Goal: Information Seeking & Learning: Check status

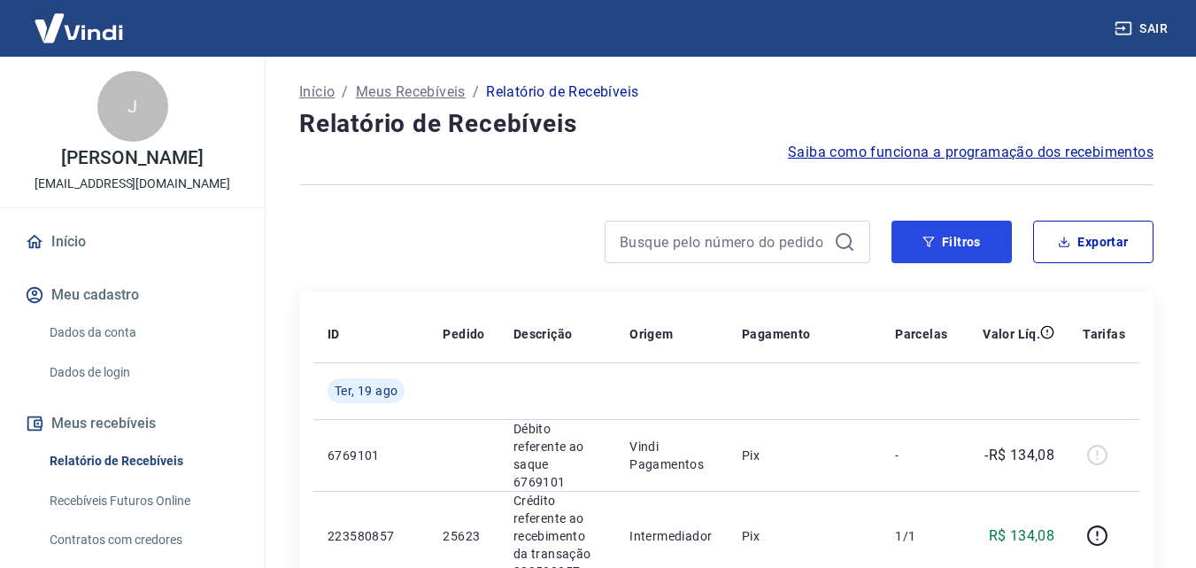
drag, startPoint x: 963, startPoint y: 253, endPoint x: 928, endPoint y: 275, distance: 40.5
click at [963, 253] on button "Filtros" at bounding box center [952, 241] width 120 height 43
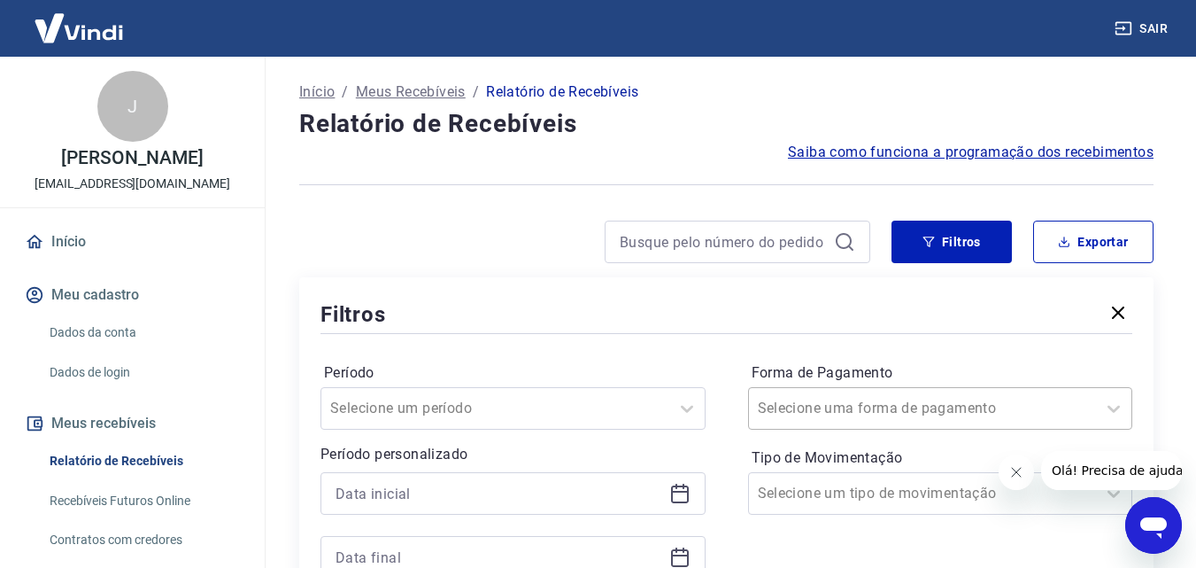
click at [883, 418] on div "Selecione uma forma de pagamento" at bounding box center [940, 408] width 385 height 43
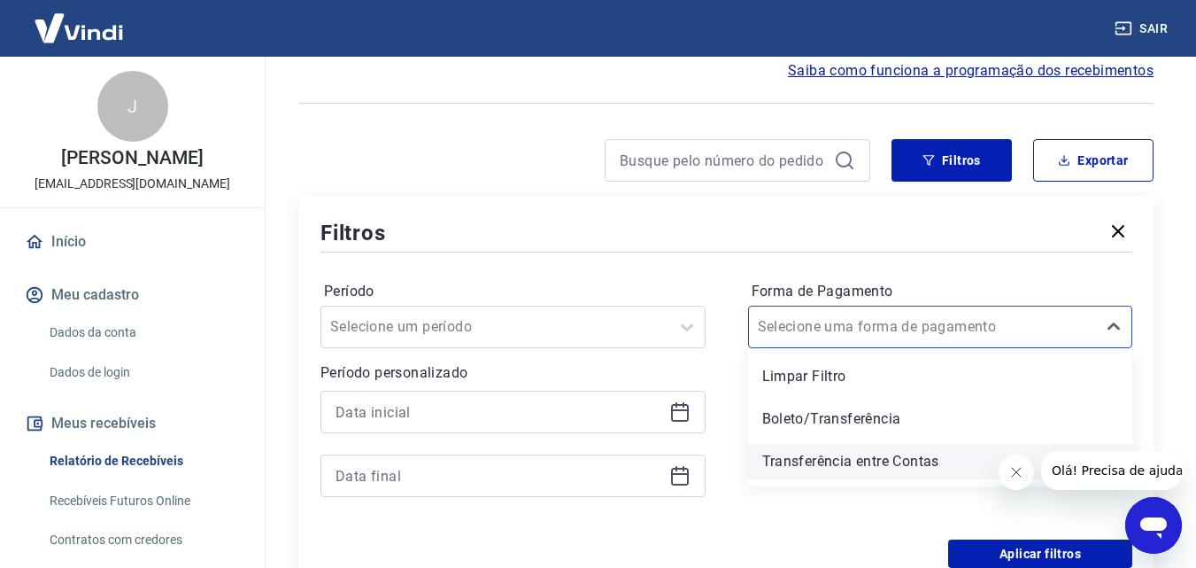
scroll to position [81, 0]
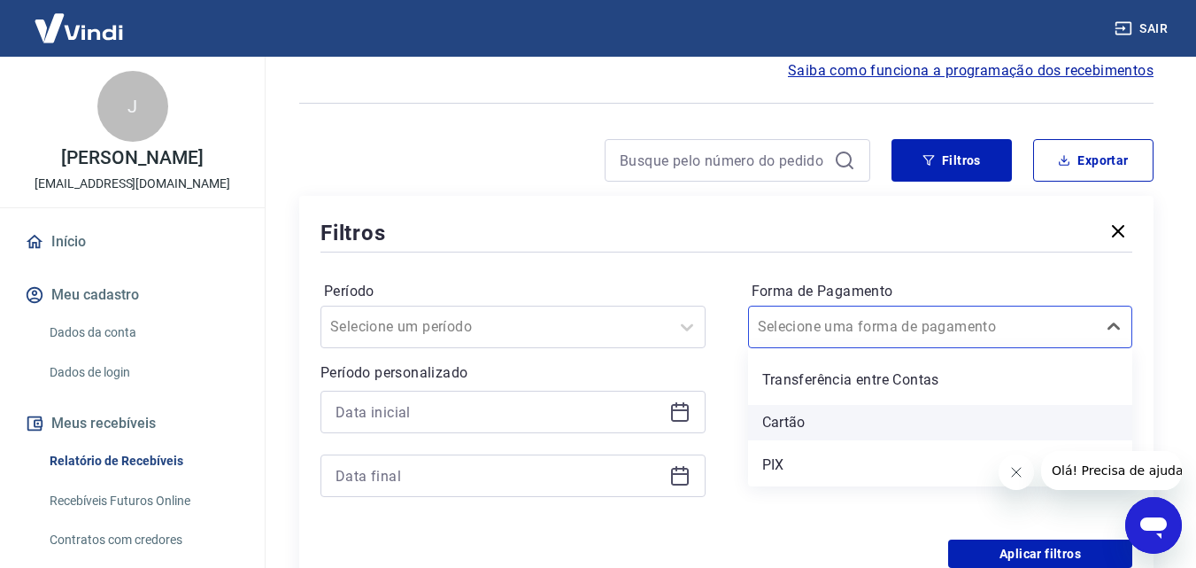
click at [794, 428] on div "Cartão" at bounding box center [940, 422] width 385 height 35
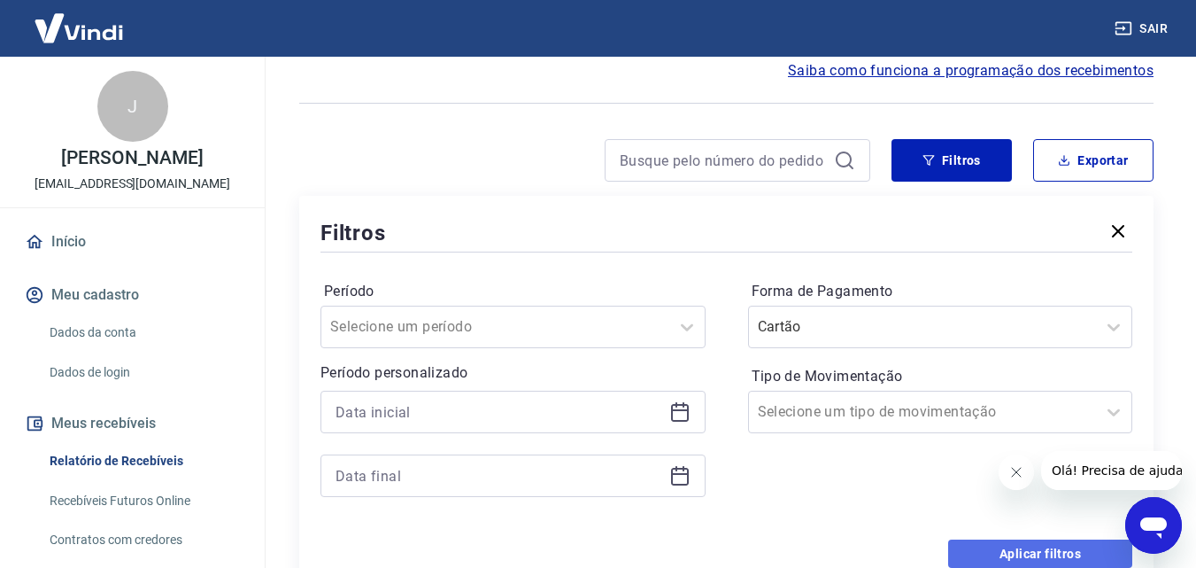
click at [1027, 547] on button "Aplicar filtros" at bounding box center [1040, 553] width 184 height 28
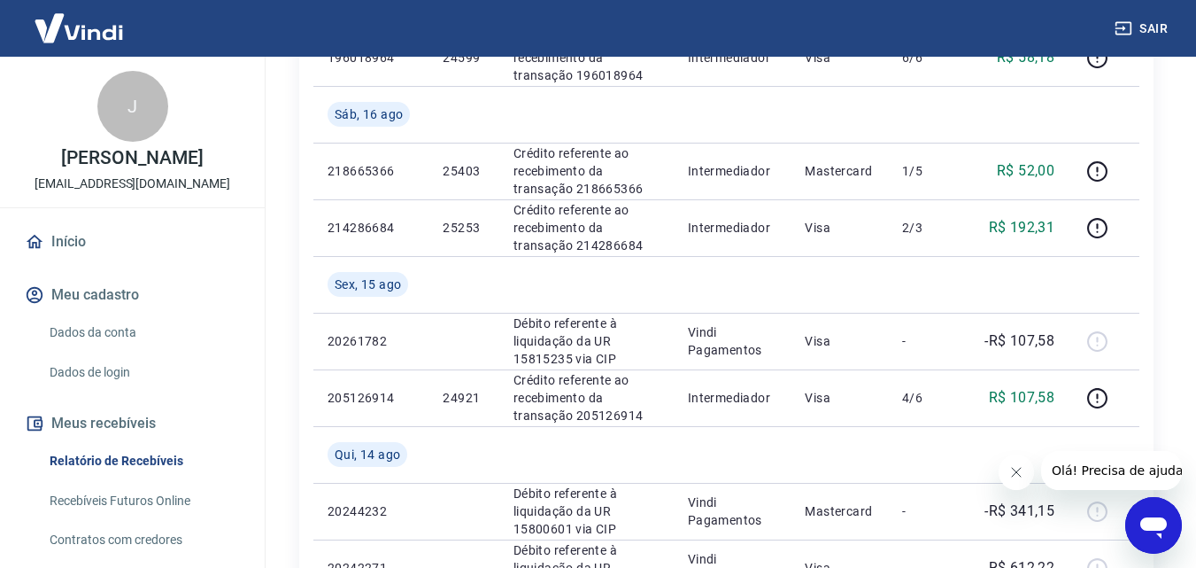
scroll to position [1180, 0]
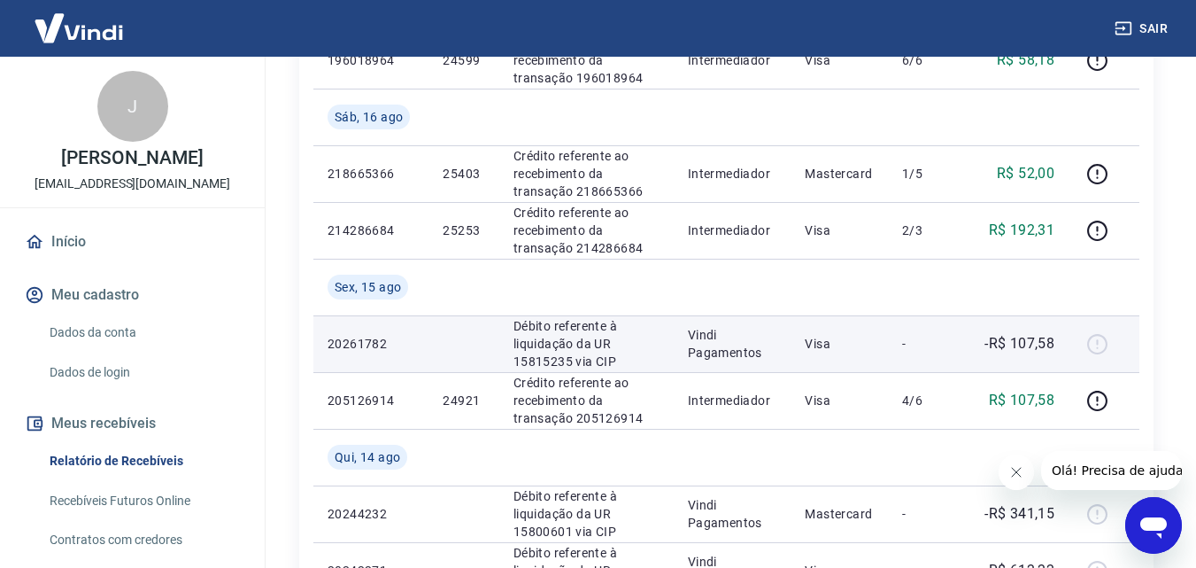
click at [461, 391] on p "24921" at bounding box center [464, 400] width 42 height 18
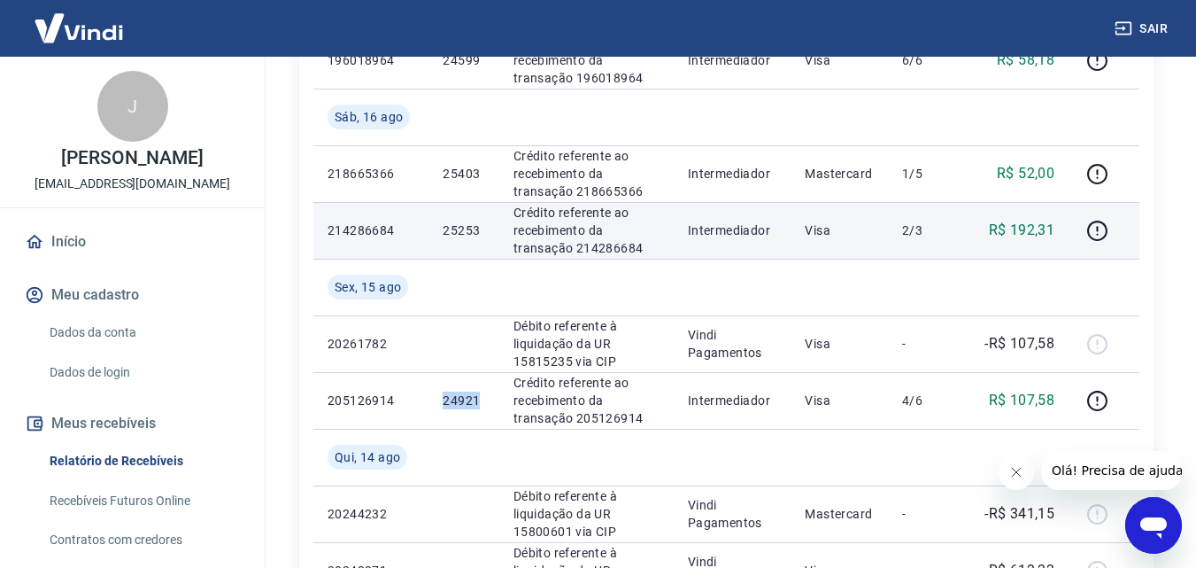
click at [468, 225] on p "25253" at bounding box center [464, 230] width 42 height 18
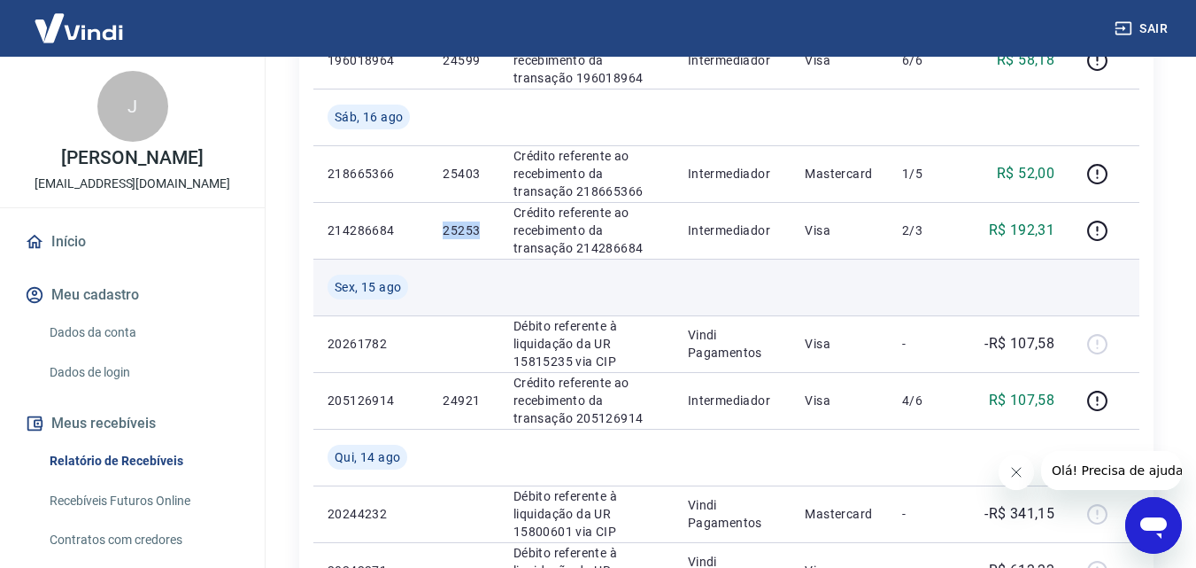
copy p "25253"
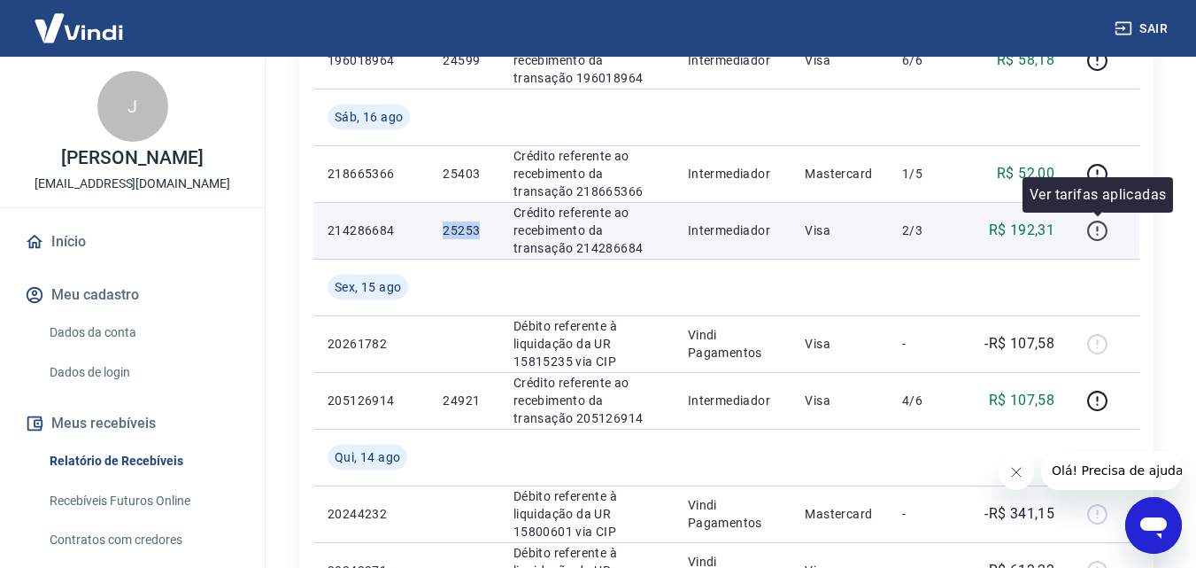
click at [1098, 230] on icon "button" at bounding box center [1097, 228] width 2 height 5
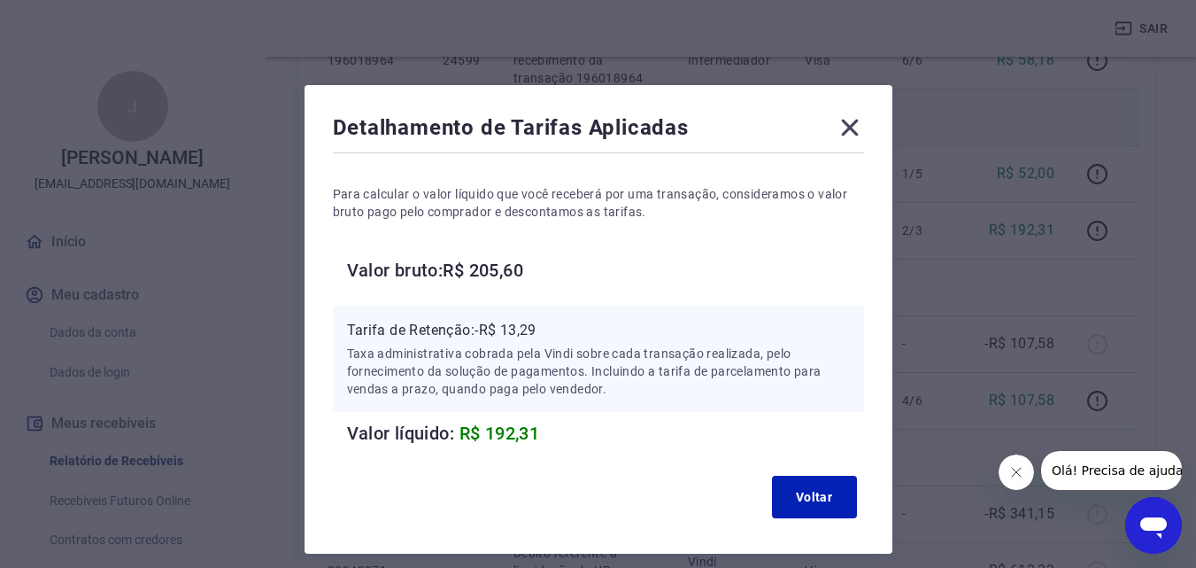
drag, startPoint x: 852, startPoint y: 125, endPoint x: 825, endPoint y: 118, distance: 27.5
click at [852, 125] on icon at bounding box center [849, 128] width 17 height 17
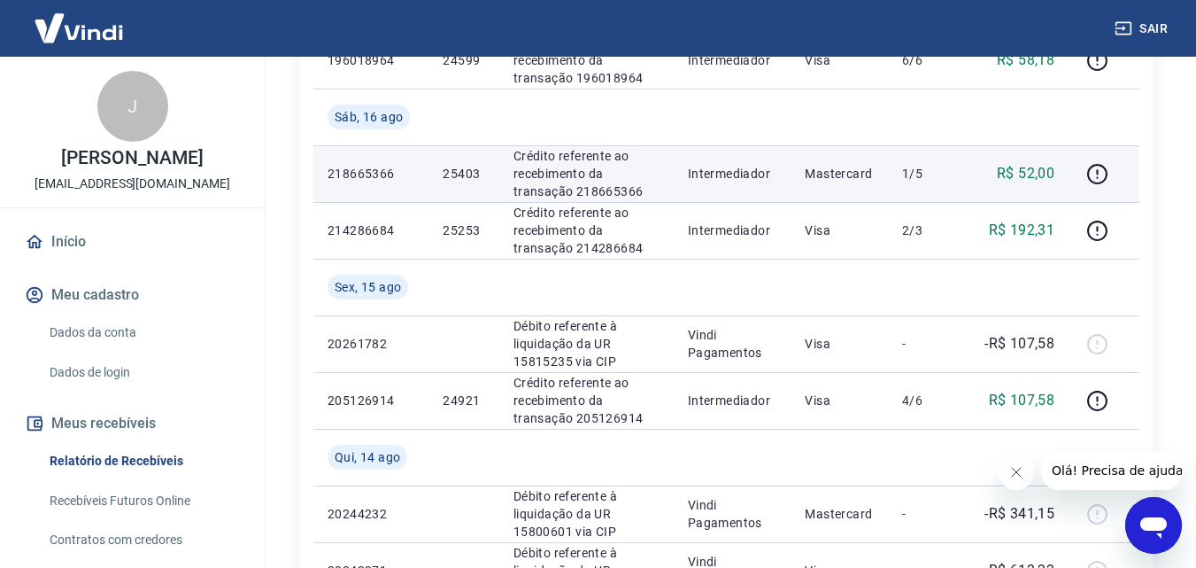
click at [466, 183] on td "25403" at bounding box center [464, 173] width 70 height 57
click at [465, 177] on p "25403" at bounding box center [464, 174] width 42 height 18
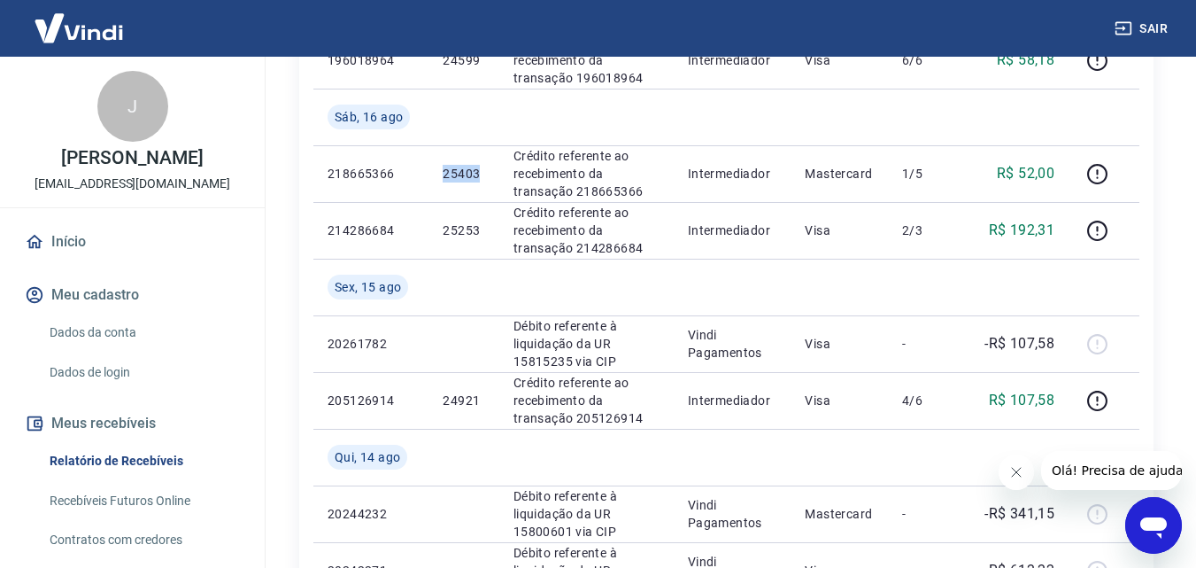
copy p "25403"
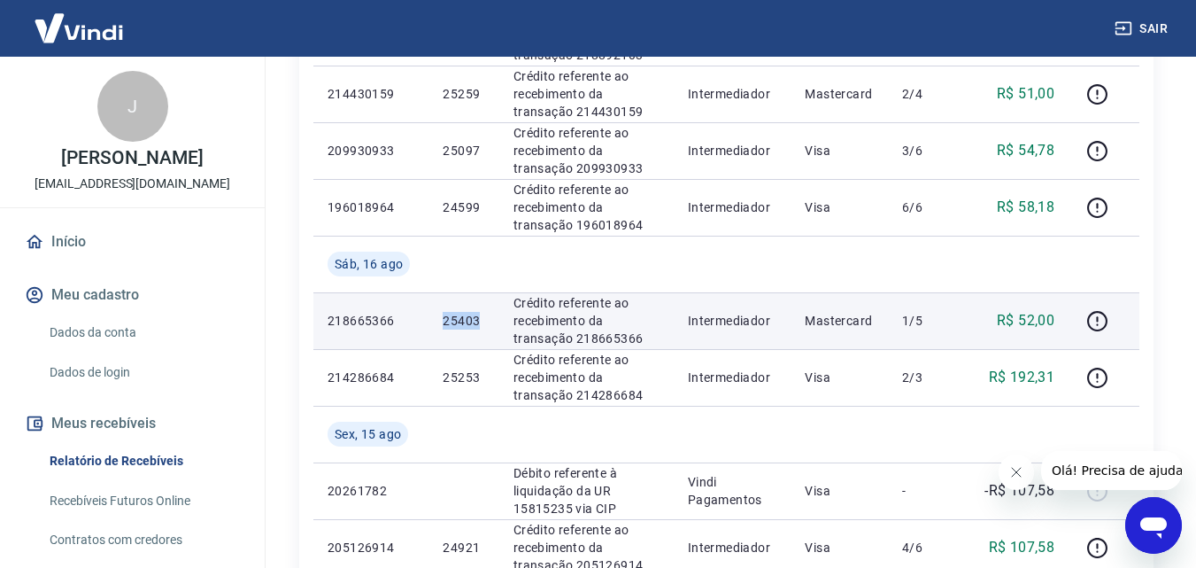
scroll to position [885, 0]
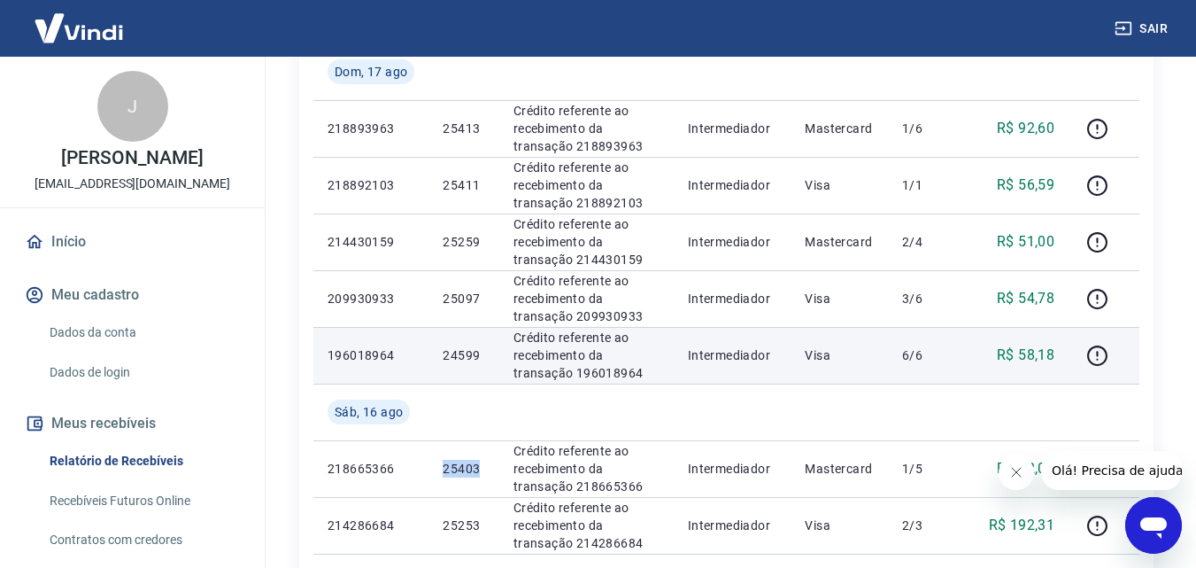
click at [476, 355] on p "24599" at bounding box center [464, 355] width 42 height 18
click at [455, 356] on p "24599" at bounding box center [464, 355] width 42 height 18
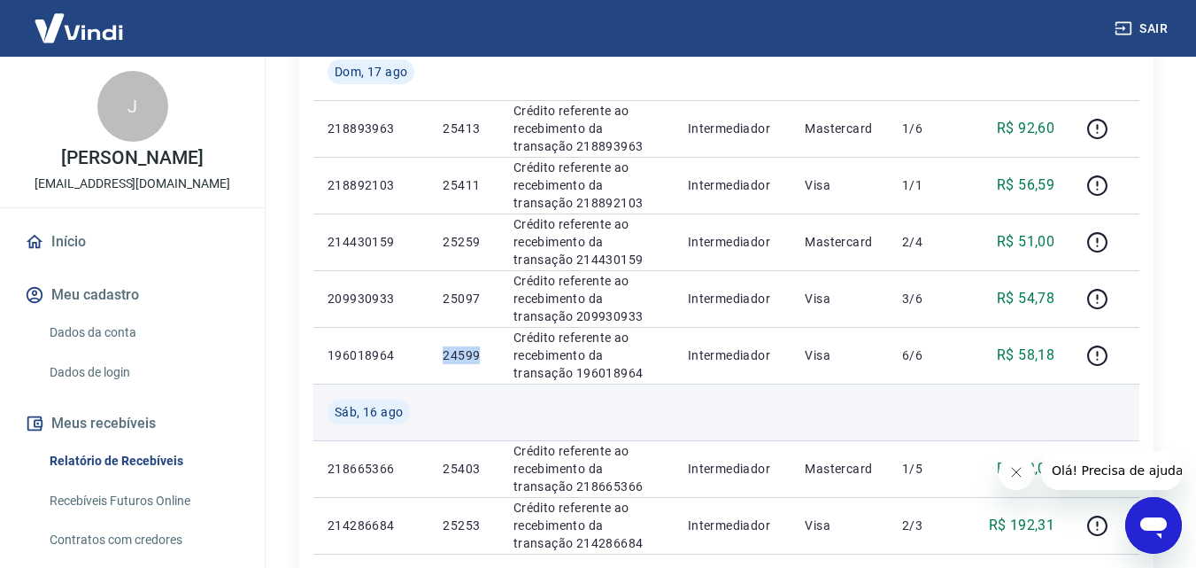
copy p "24599"
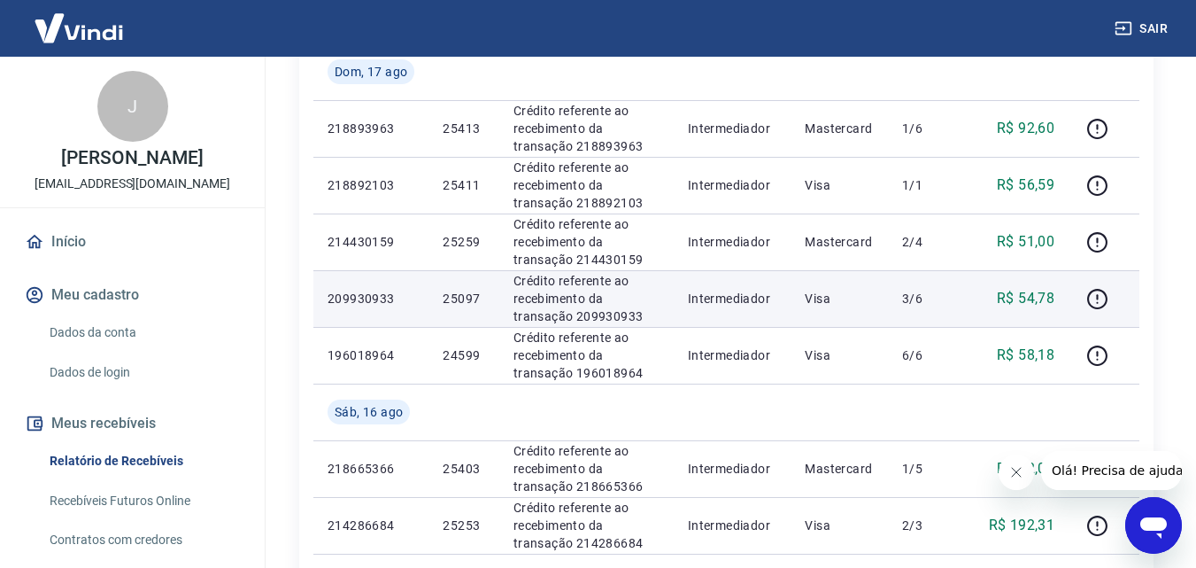
click at [450, 298] on p "25097" at bounding box center [464, 299] width 42 height 18
click at [462, 298] on p "25097" at bounding box center [464, 299] width 42 height 18
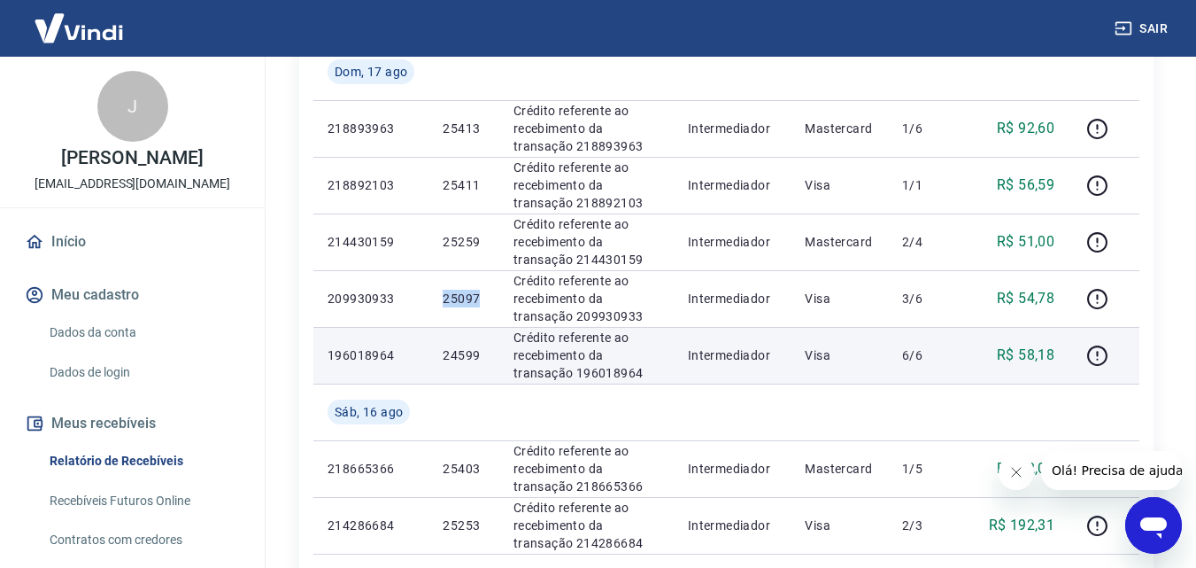
copy p "25097"
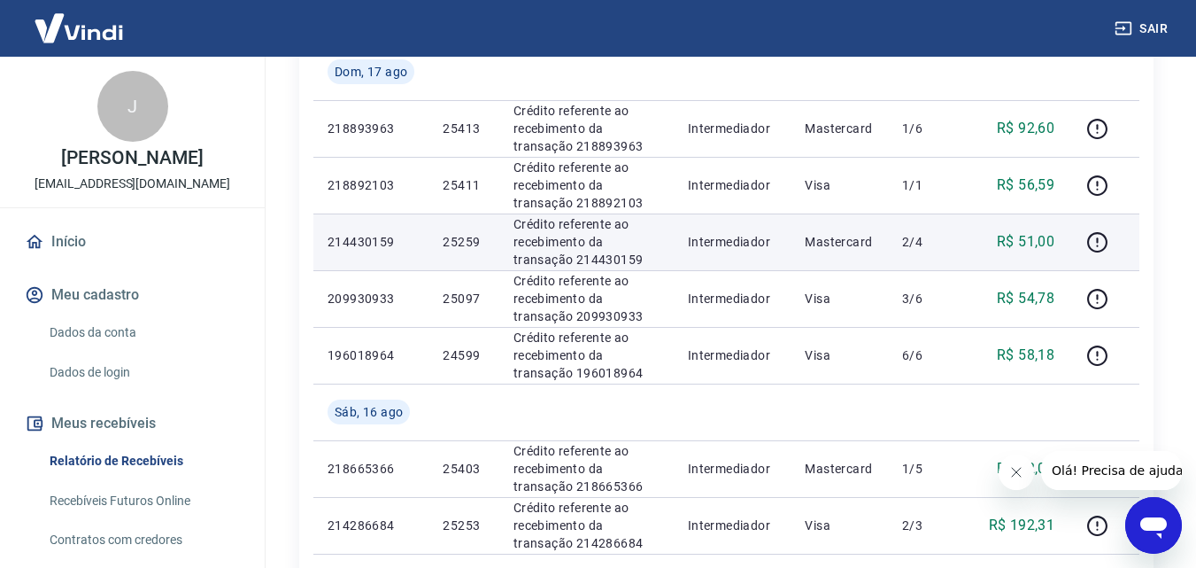
click at [472, 245] on p "25259" at bounding box center [464, 242] width 42 height 18
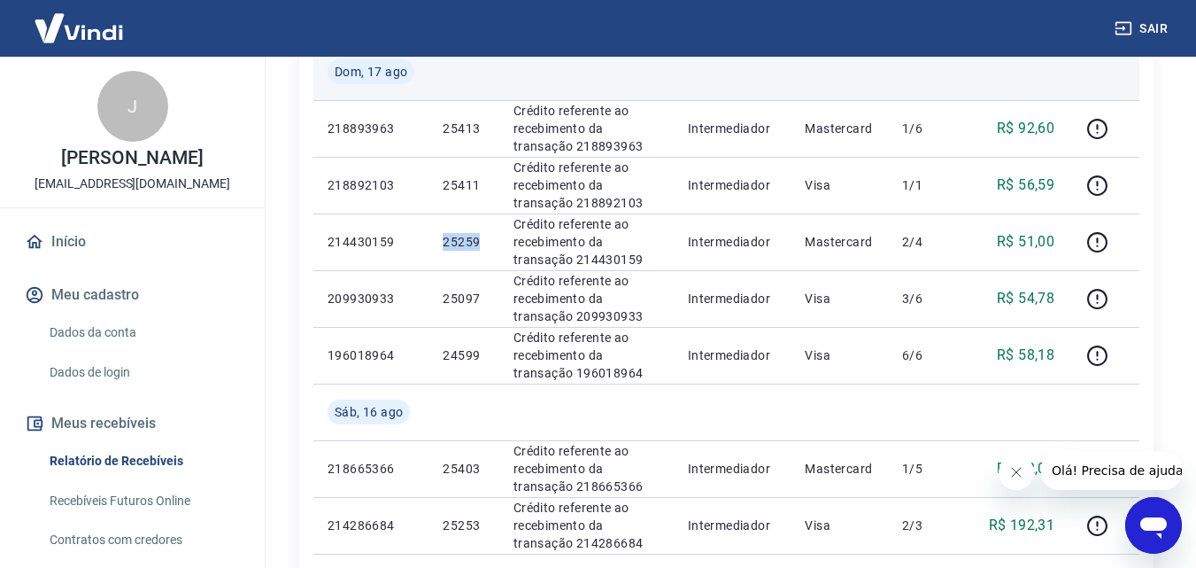
copy p "25259"
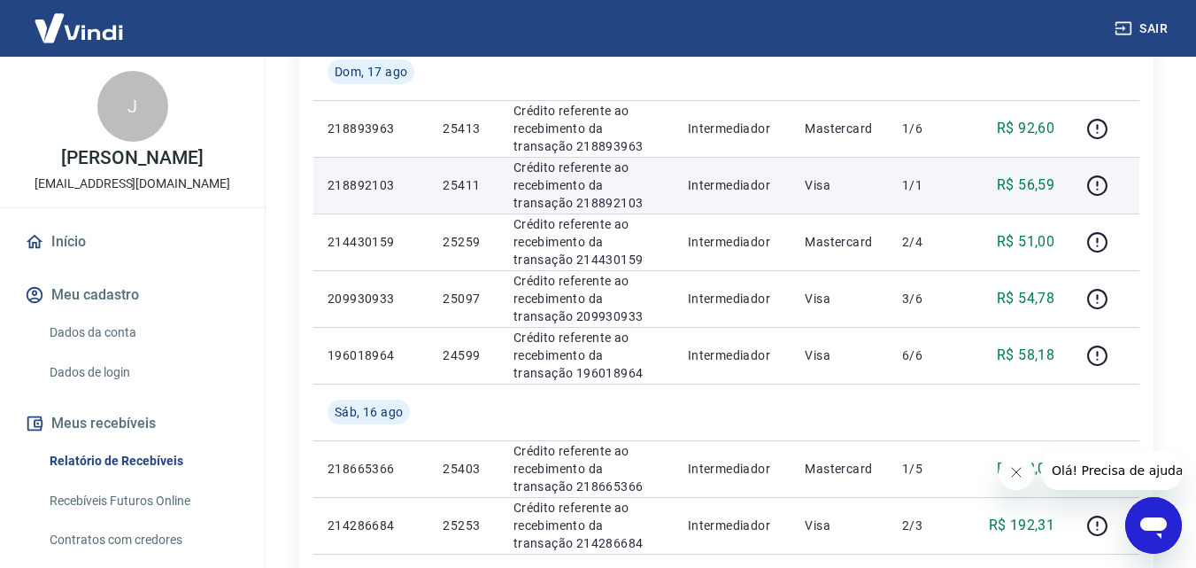
click at [467, 184] on p "25411" at bounding box center [464, 185] width 42 height 18
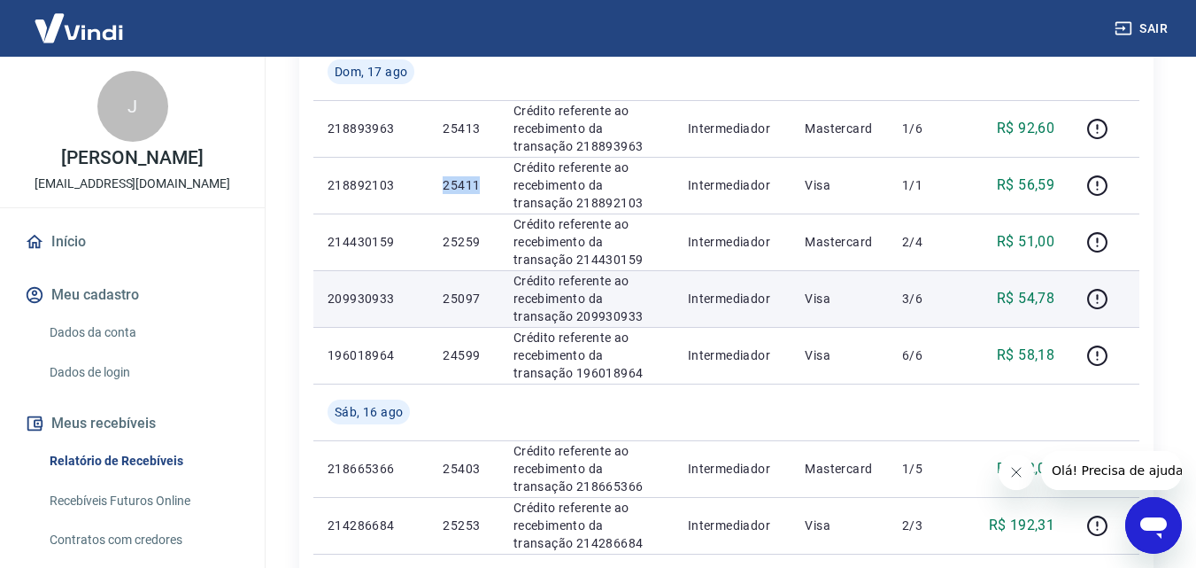
copy p "25411"
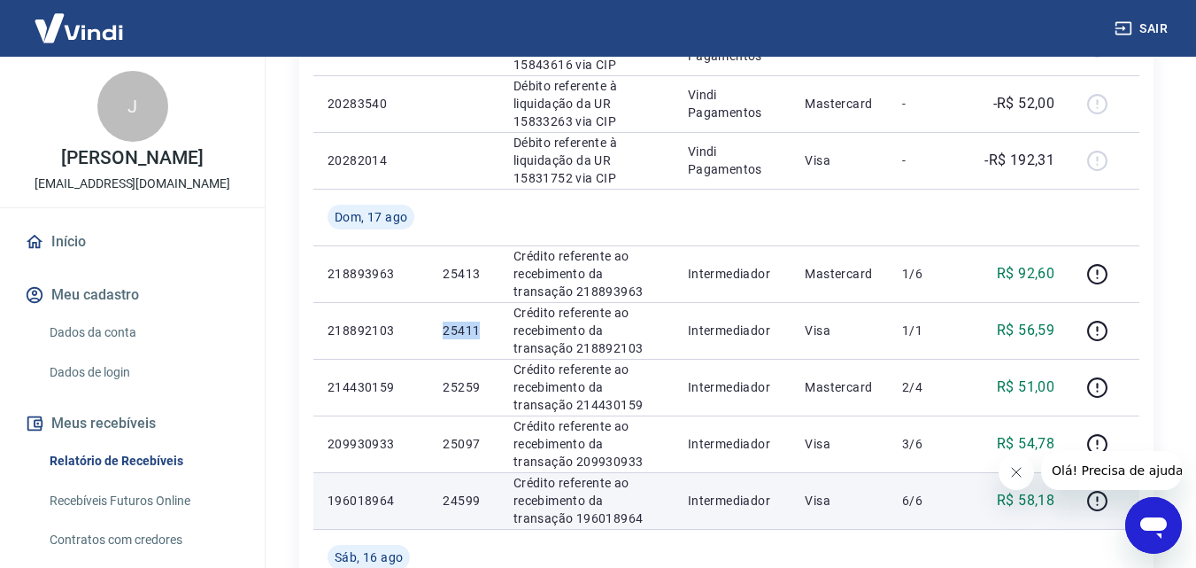
scroll to position [738, 0]
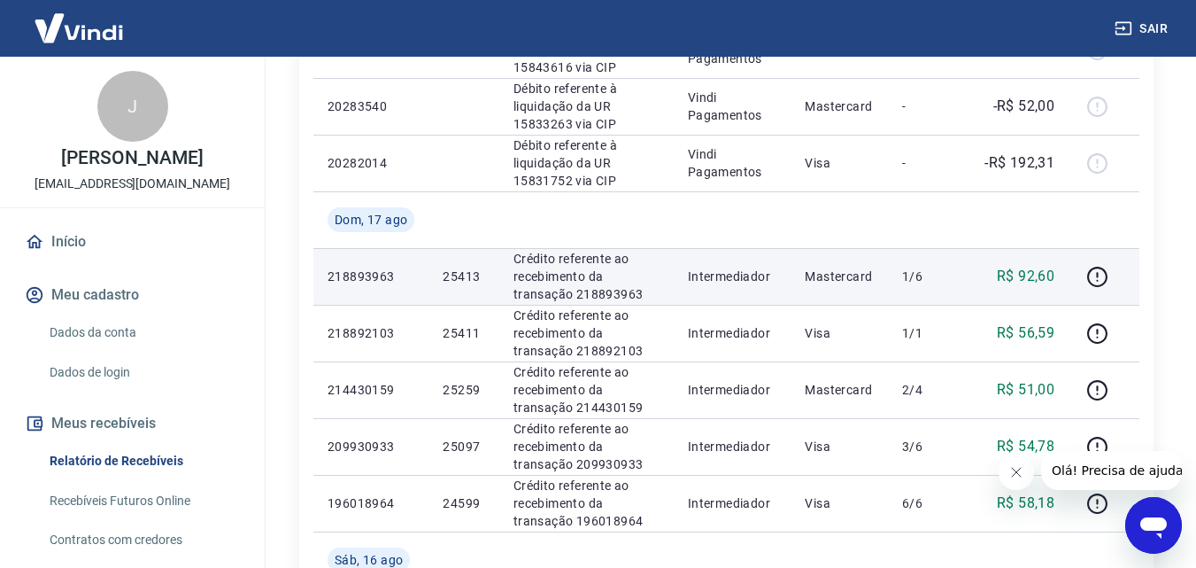
click at [466, 269] on p "25413" at bounding box center [464, 276] width 42 height 18
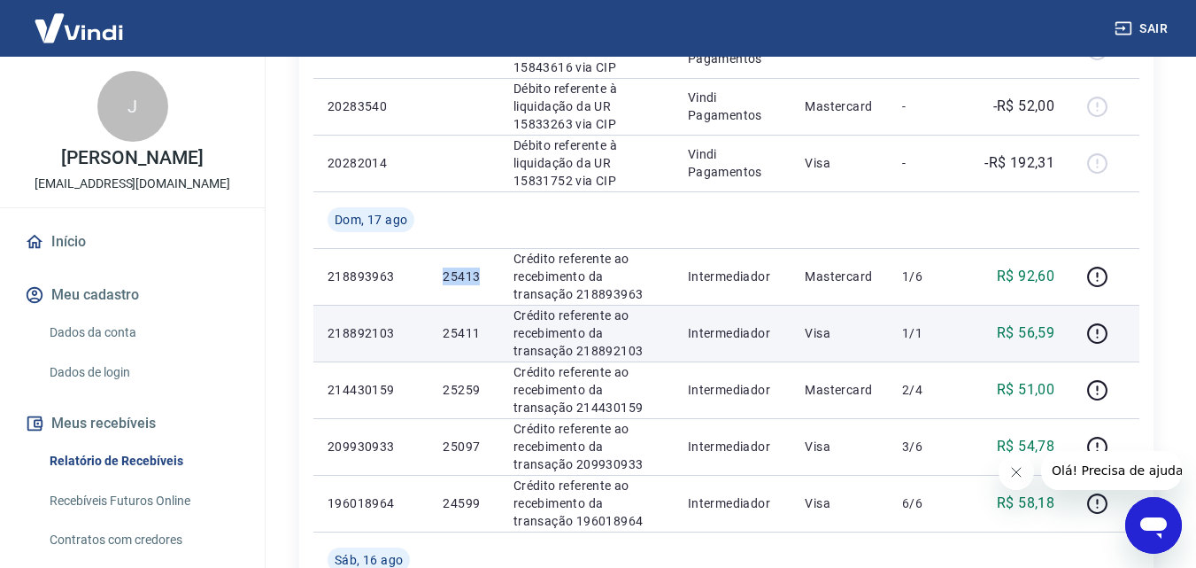
copy p "25413"
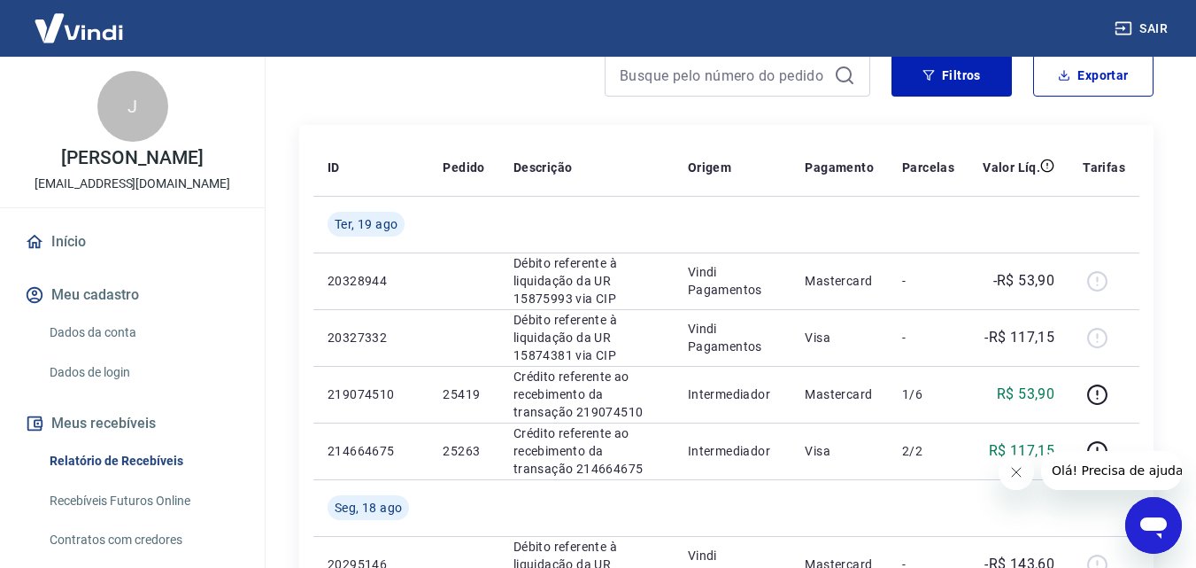
scroll to position [148, 0]
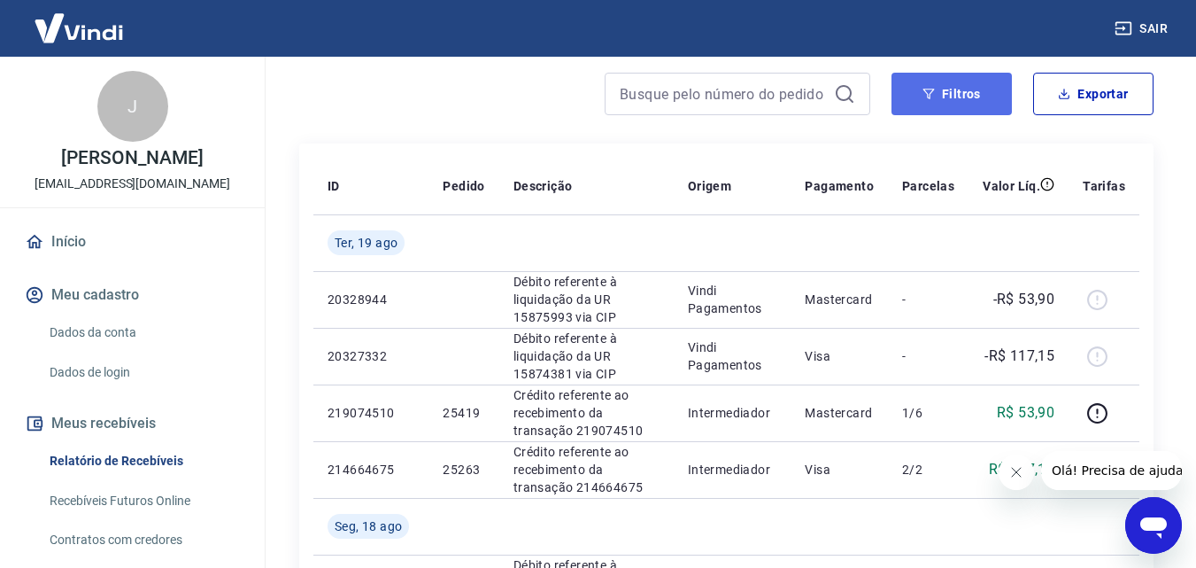
click at [920, 91] on button "Filtros" at bounding box center [952, 94] width 120 height 43
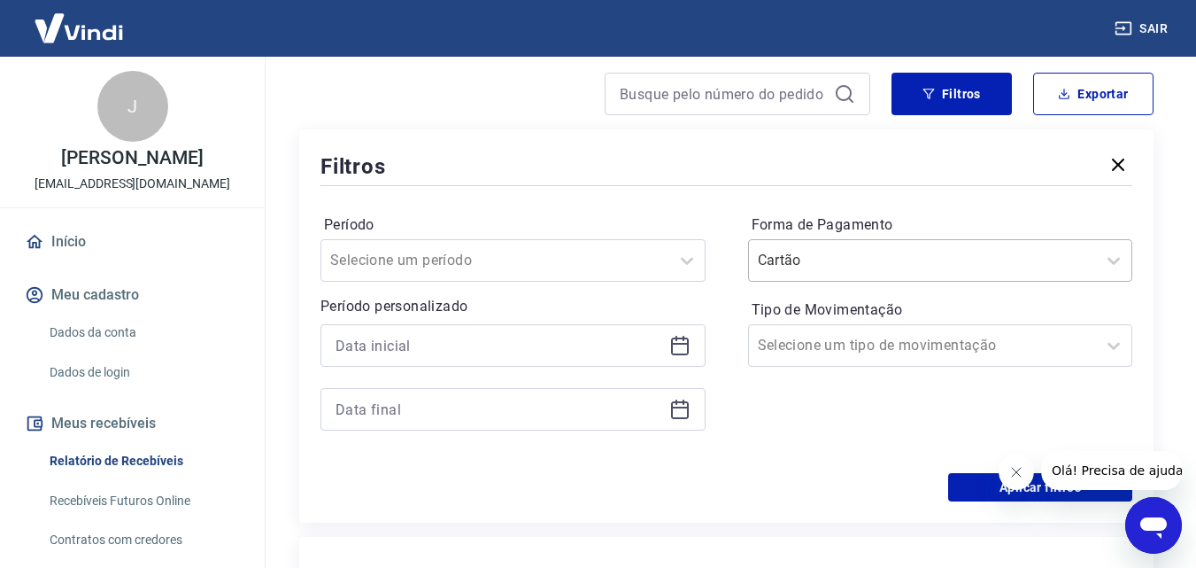
click at [831, 253] on input "Forma de Pagamento" at bounding box center [847, 260] width 179 height 21
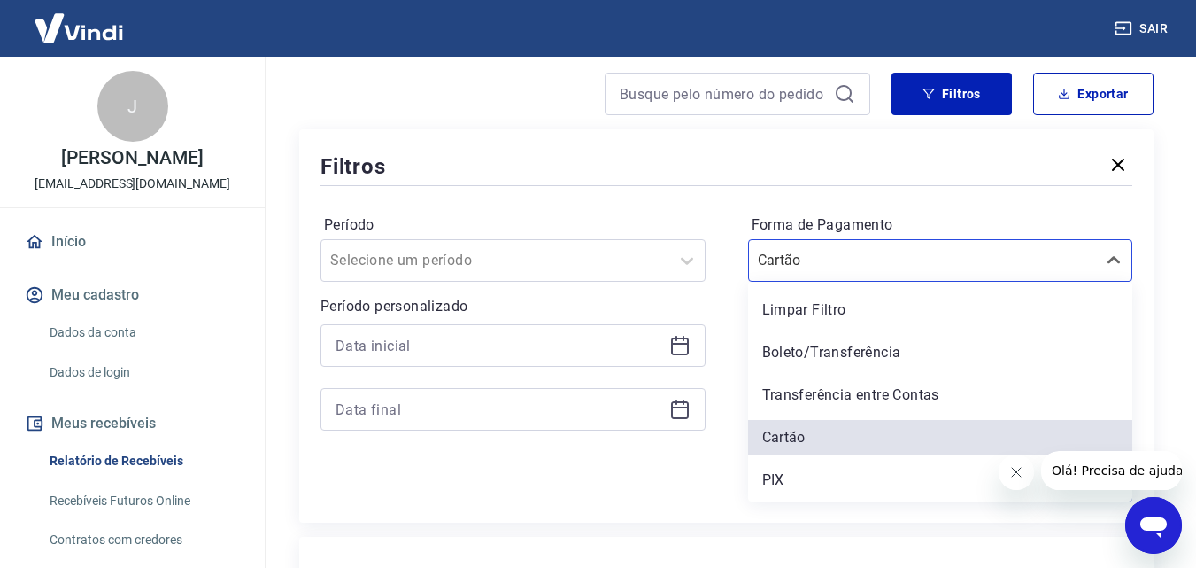
click at [798, 470] on div "PIX" at bounding box center [940, 479] width 385 height 35
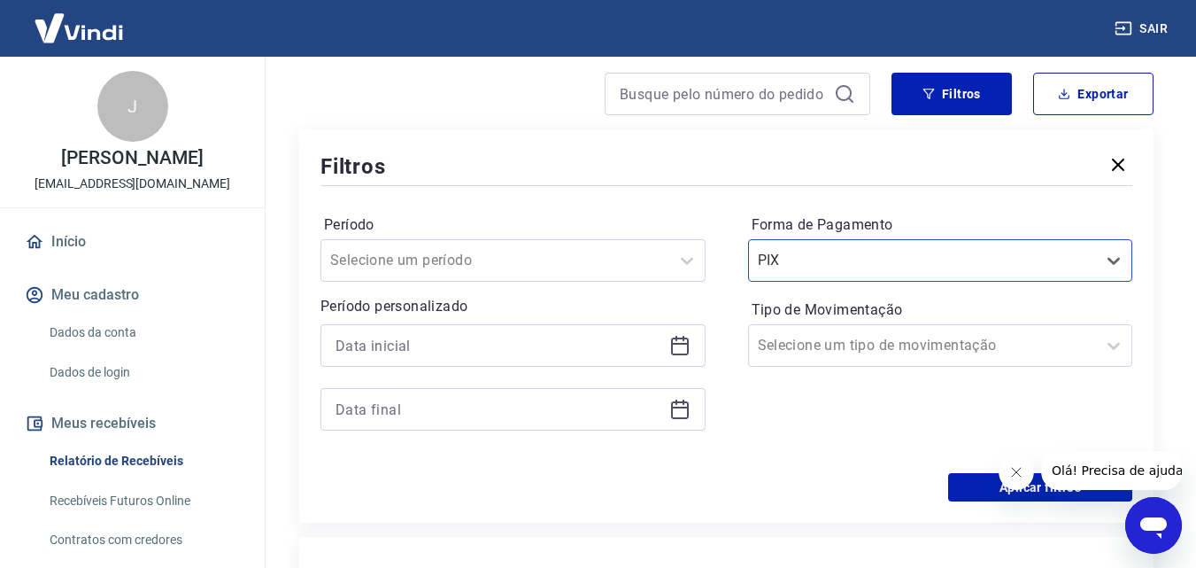
drag, startPoint x: 1990, startPoint y: 919, endPoint x: 1015, endPoint y: 470, distance: 1073.3
click at [1015, 470] on icon "Fechar mensagem da empresa" at bounding box center [1016, 472] width 14 height 14
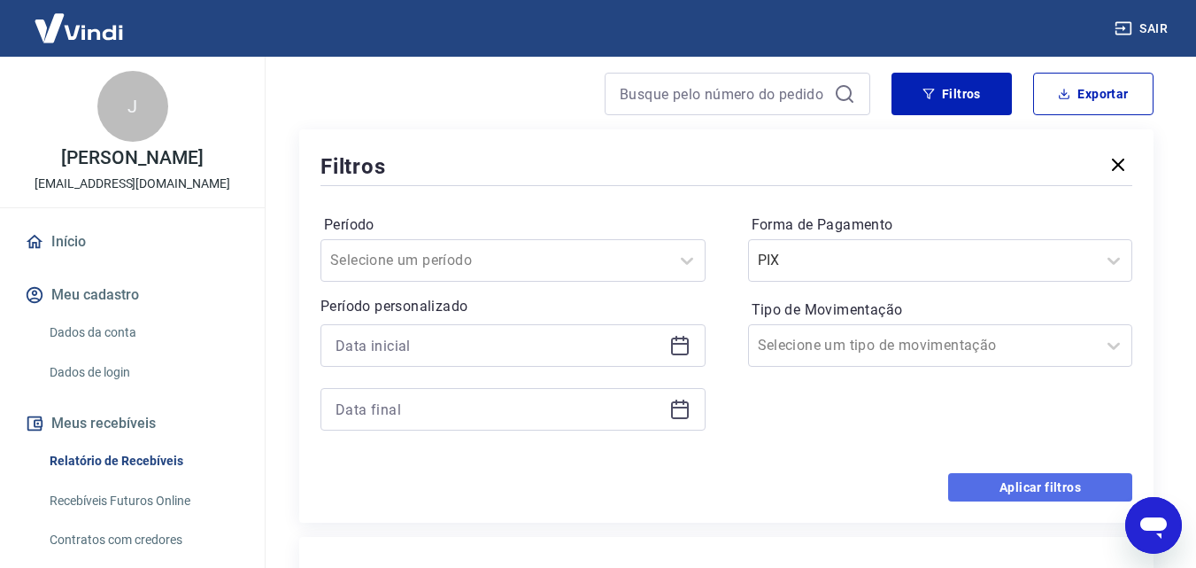
click at [978, 496] on button "Aplicar filtros" at bounding box center [1040, 487] width 184 height 28
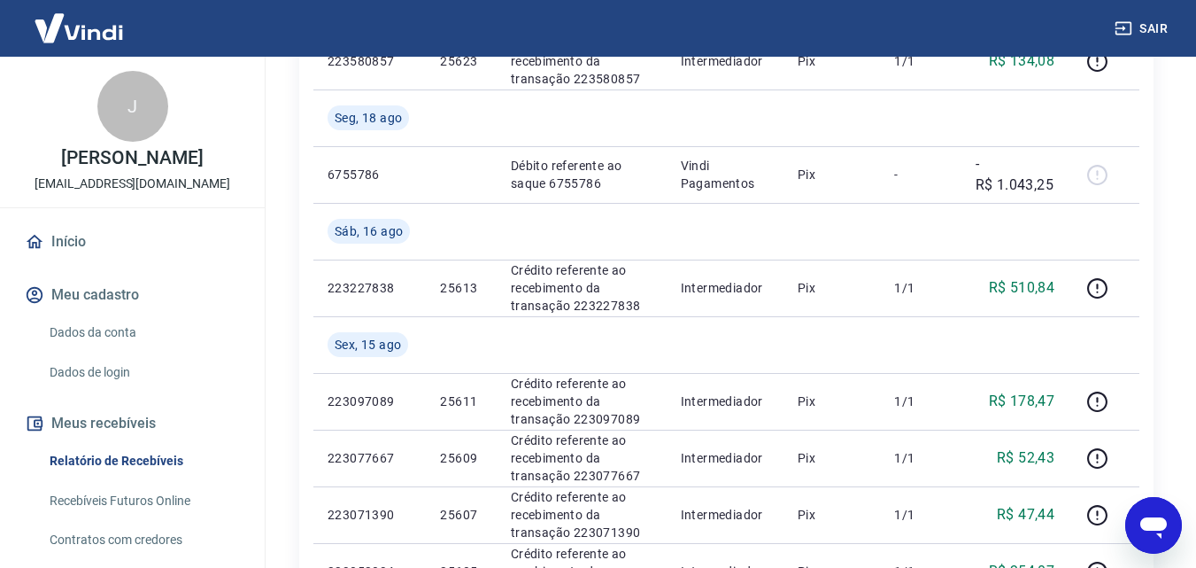
scroll to position [295, 0]
